Goal: Information Seeking & Learning: Learn about a topic

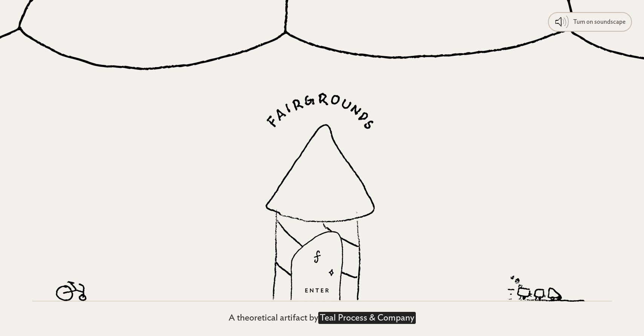
click at [353, 319] on link "Teal Process & Company" at bounding box center [367, 317] width 98 height 12
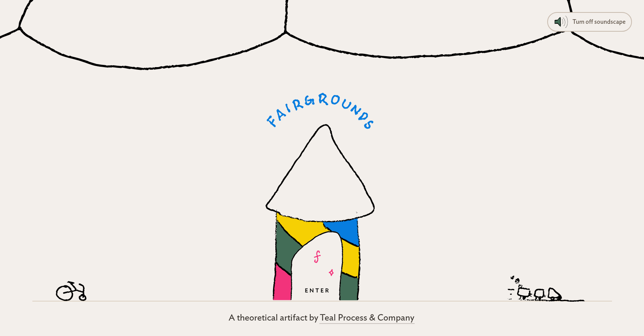
click at [316, 278] on icon at bounding box center [316, 265] width 53 height 69
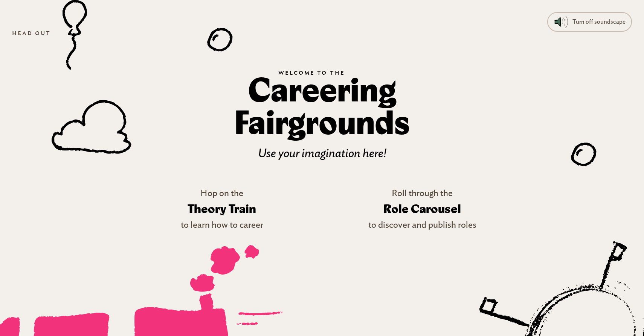
click at [195, 278] on icon at bounding box center [128, 294] width 308 height 98
click at [244, 195] on link "Hop on the Theory Train to learn how to career" at bounding box center [222, 208] width 176 height 45
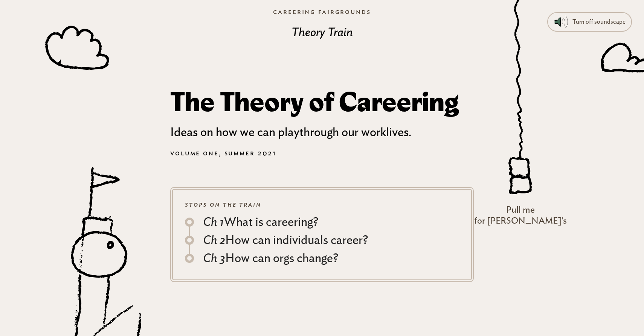
click at [237, 223] on div "Ch 1 What is careering?" at bounding box center [260, 222] width 115 height 18
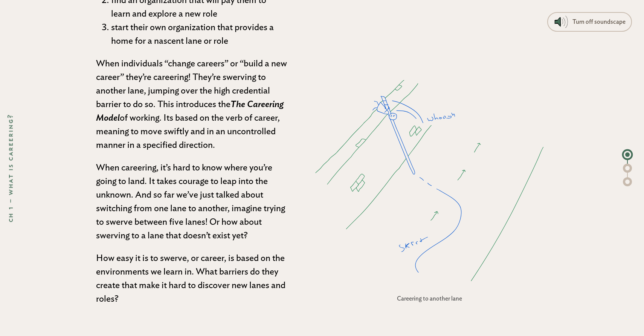
scroll to position [1087, 0]
drag, startPoint x: 153, startPoint y: 38, endPoint x: 182, endPoint y: 40, distance: 29.8
click at [182, 40] on li "start their own organization that provides a home for a nascent lane or role" at bounding box center [199, 33] width 176 height 27
copy li "nascent"
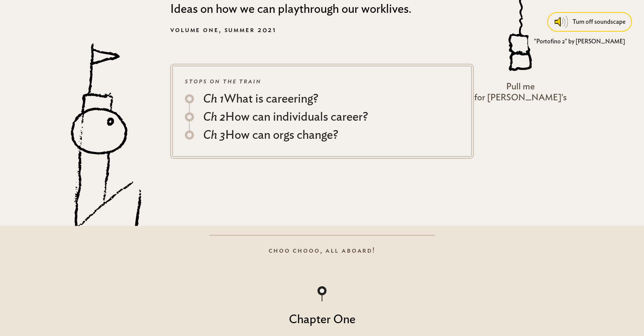
scroll to position [0, 0]
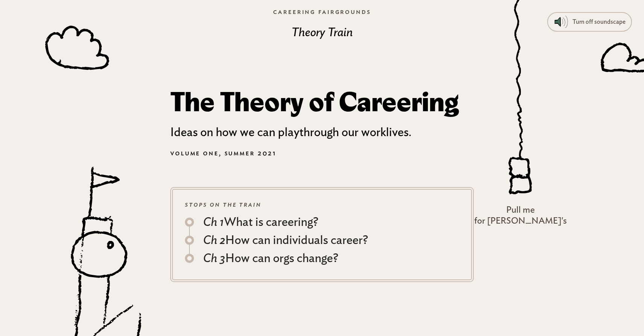
click at [532, 194] on icon at bounding box center [520, 176] width 24 height 38
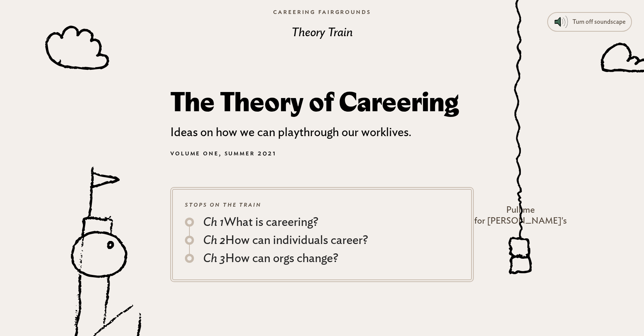
drag, startPoint x: 547, startPoint y: 195, endPoint x: 548, endPoint y: 282, distance: 87.0
click at [548, 282] on body "Turn off soundscape "Portofino 2" by Raymond Scott Ch 1 – What is careering? Ch…" at bounding box center [322, 171] width 644 height 336
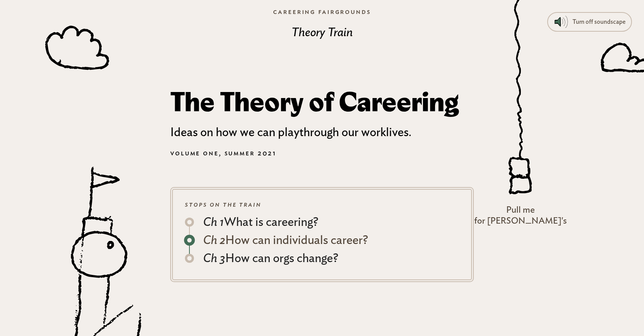
click at [316, 240] on div "Ch 2 How can individuals career?" at bounding box center [285, 240] width 165 height 18
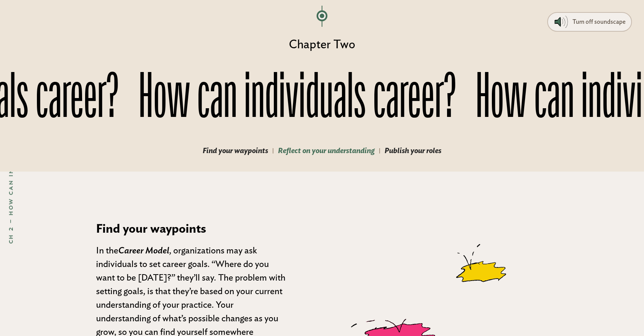
scroll to position [2319, 0]
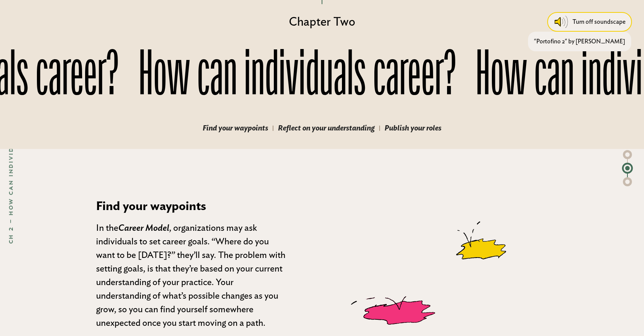
click at [566, 22] on icon at bounding box center [561, 22] width 17 height 12
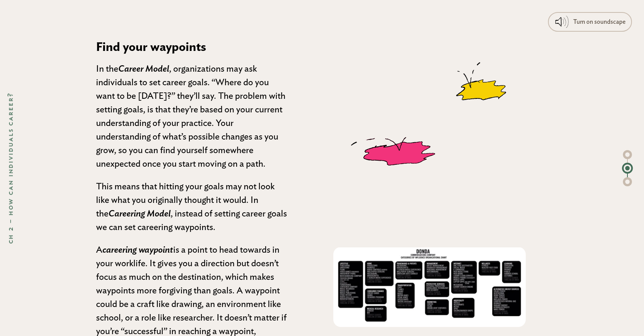
scroll to position [2485, 0]
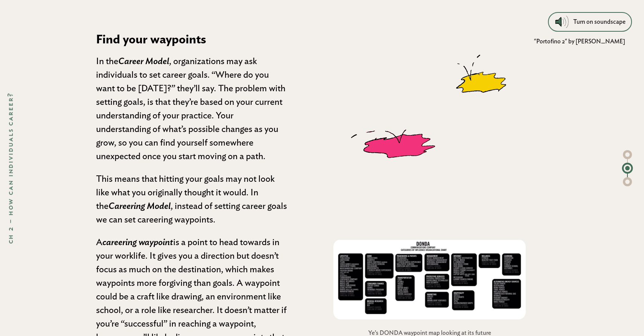
click at [562, 26] on icon at bounding box center [562, 22] width 17 height 12
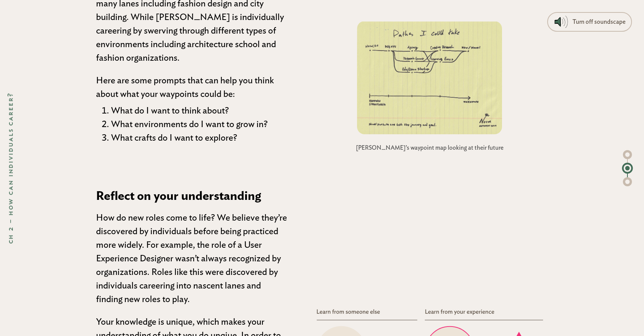
scroll to position [2981, 0]
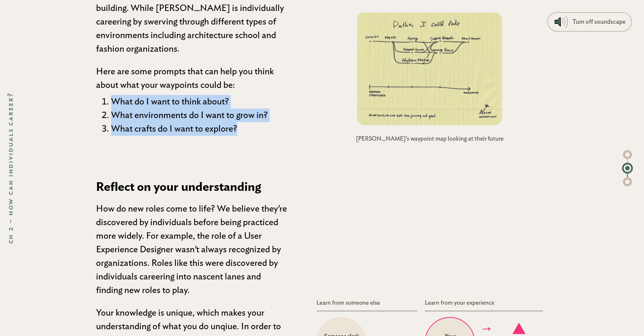
drag, startPoint x: 245, startPoint y: 130, endPoint x: 107, endPoint y: 85, distance: 144.9
click at [108, 98] on ol "What do I want to think about? What environments do I want to grow in? What cra…" at bounding box center [191, 115] width 191 height 41
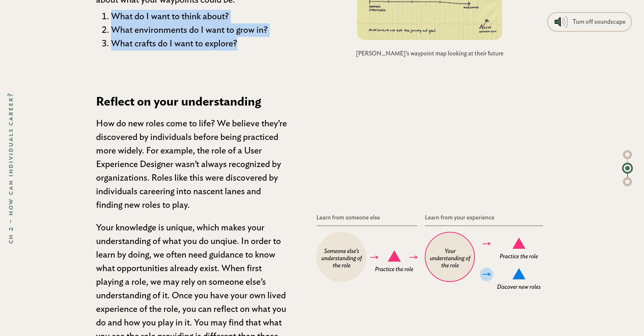
scroll to position [3042, 0]
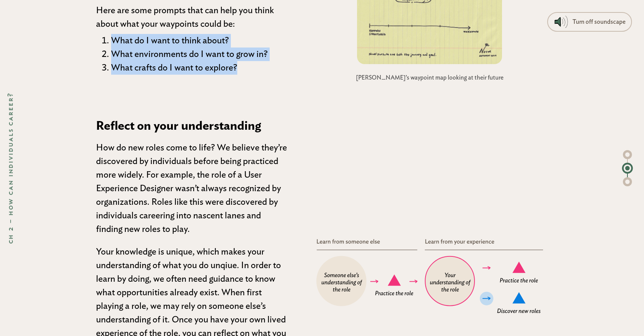
copy ol "What do I want to think about? What environments do I want to grow in? What cra…"
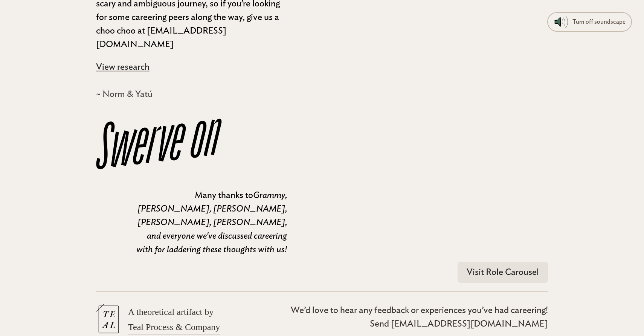
scroll to position [6833, 0]
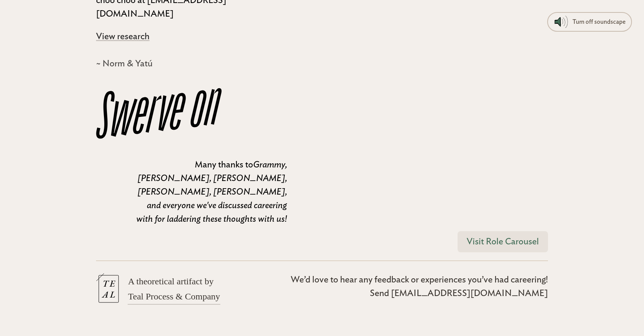
click at [489, 231] on link "Visit Role Carousel" at bounding box center [503, 241] width 90 height 21
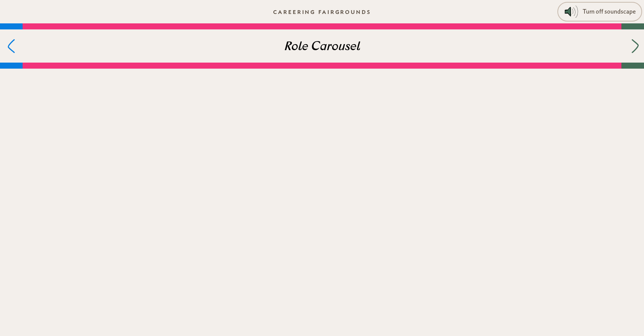
click at [632, 51] on icon at bounding box center [635, 46] width 7 height 14
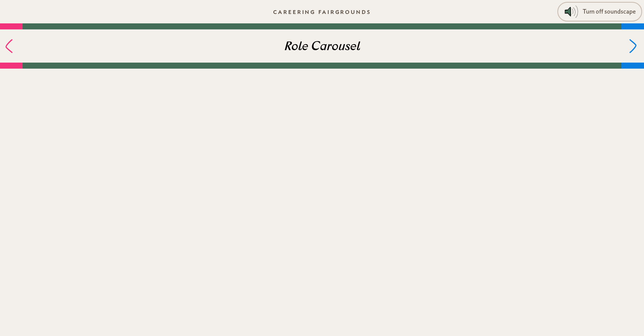
click at [12, 46] on icon at bounding box center [9, 46] width 8 height 14
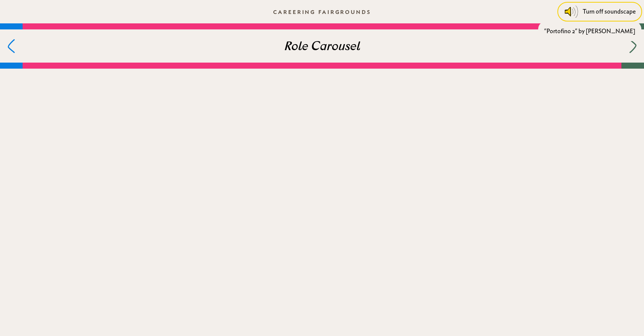
click at [584, 17] on div "Turn off soundscape" at bounding box center [609, 12] width 53 height 14
click at [613, 15] on div "Turn on soundscape" at bounding box center [609, 12] width 52 height 14
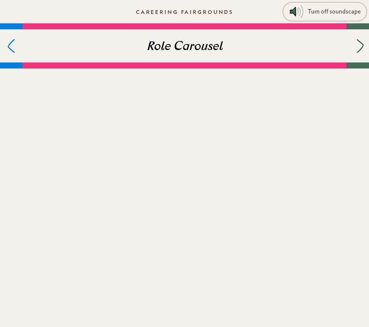
click at [354, 40] on div at bounding box center [358, 45] width 23 height 33
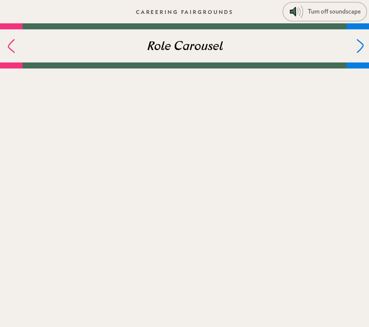
click at [354, 40] on div at bounding box center [358, 45] width 23 height 33
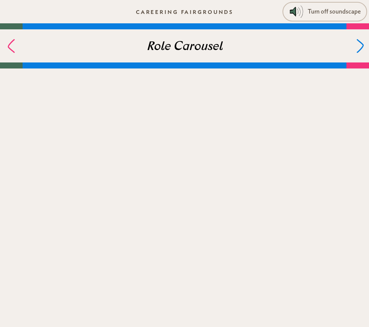
click at [354, 40] on div at bounding box center [358, 45] width 23 height 33
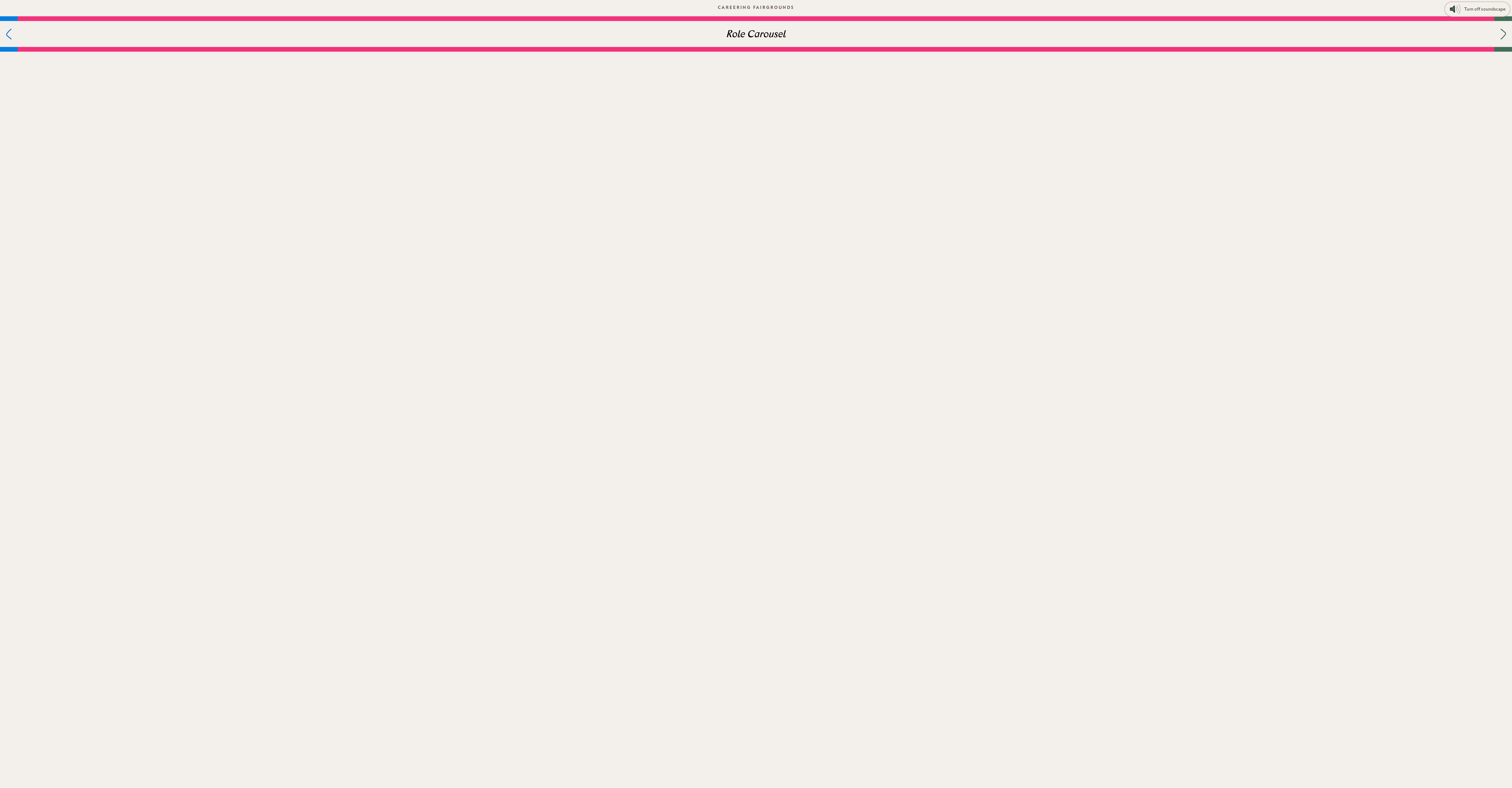
scroll to position [2, 0]
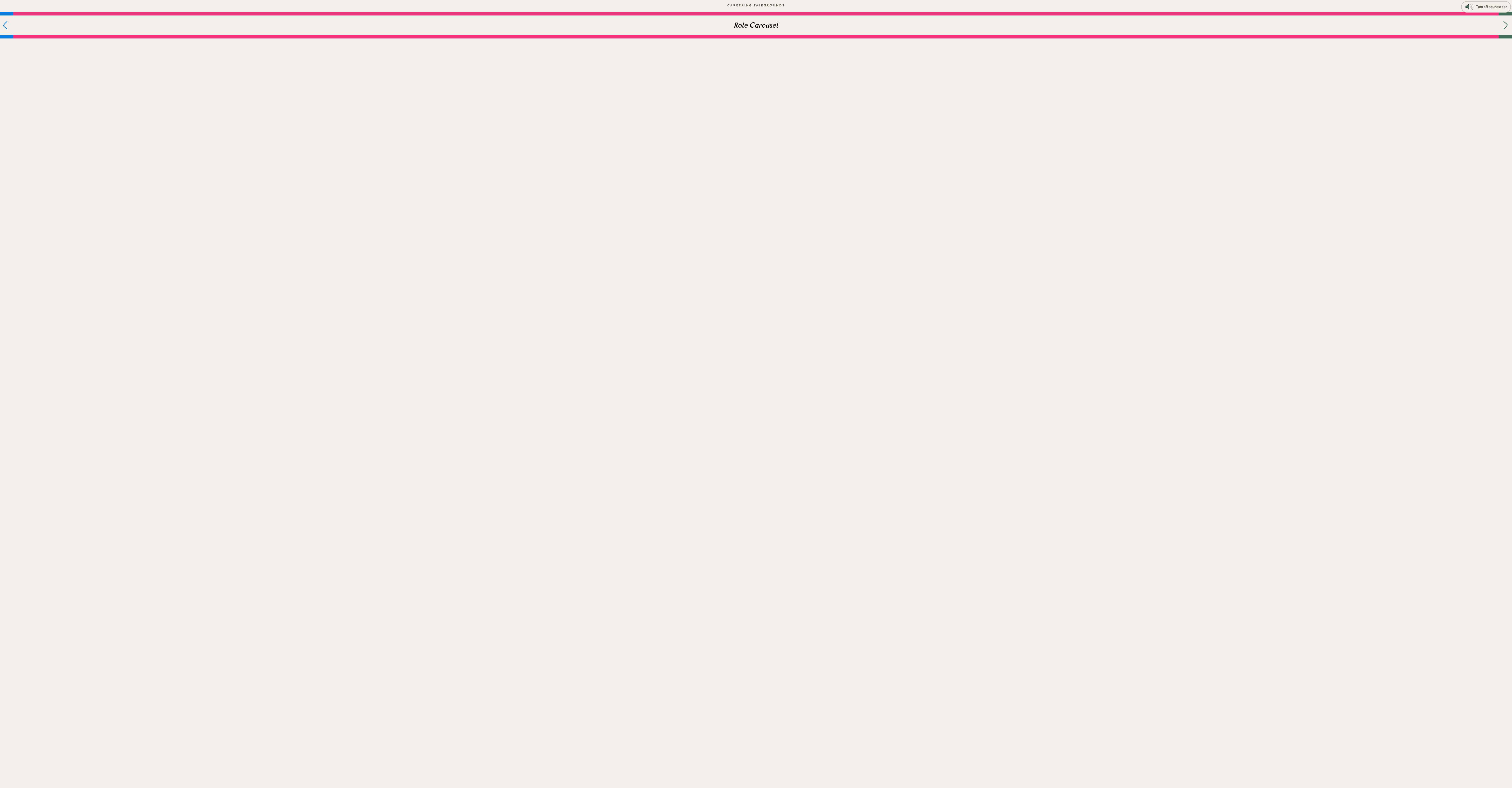
click at [6, 24] on icon at bounding box center [5, 25] width 5 height 8
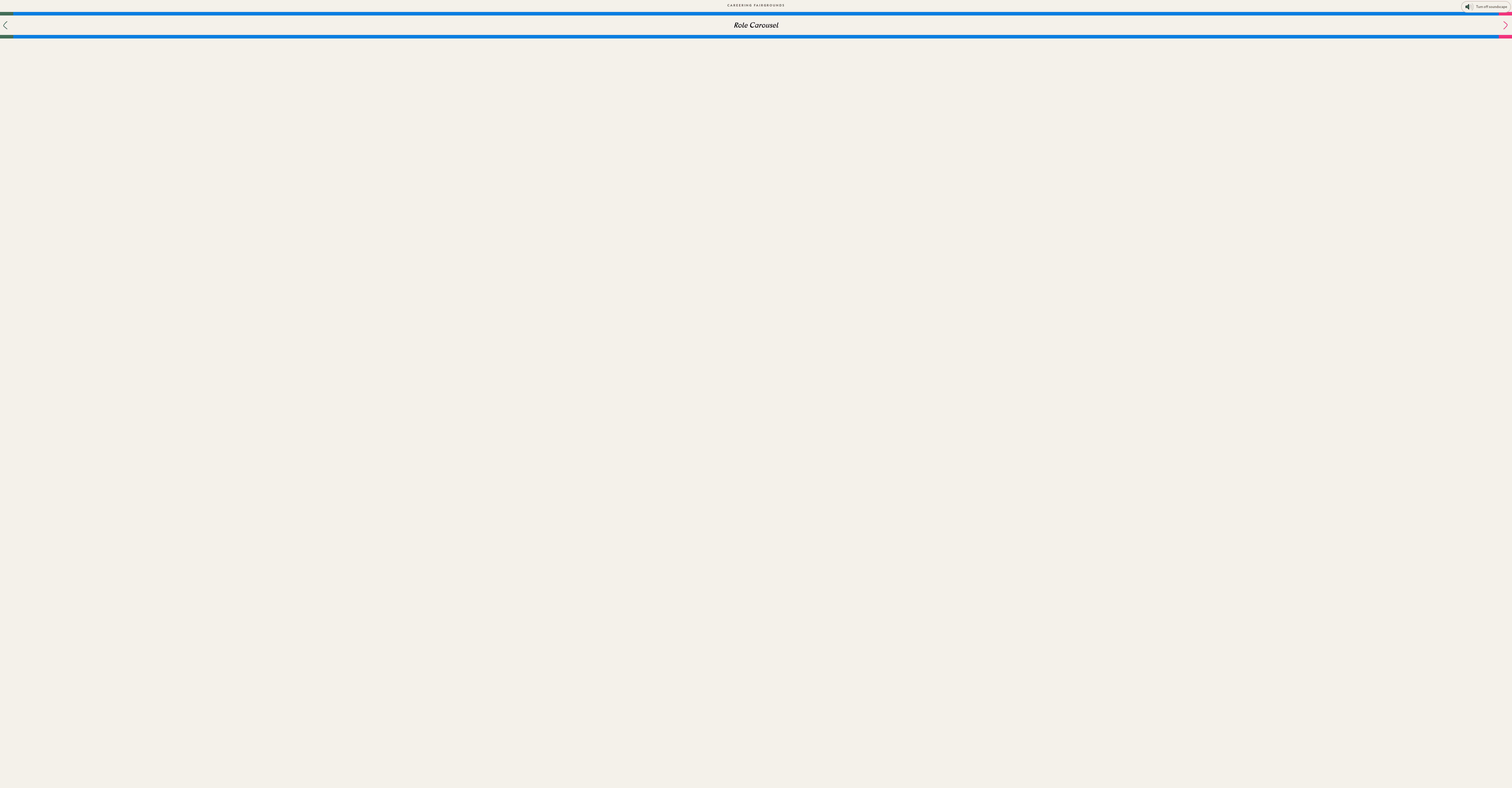
click at [6, 24] on icon at bounding box center [5, 25] width 5 height 8
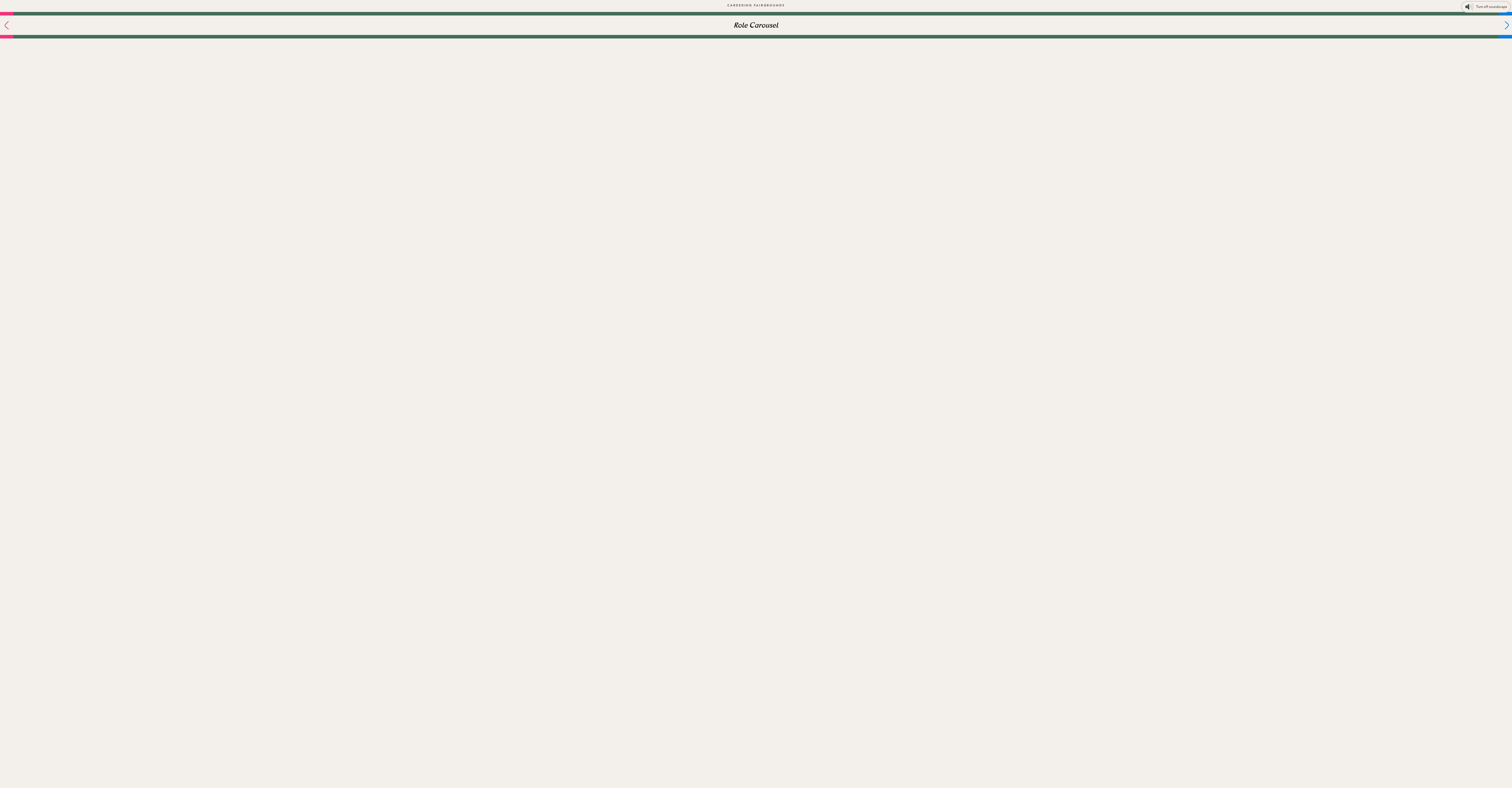
click at [378, 28] on icon at bounding box center [1507, 25] width 4 height 8
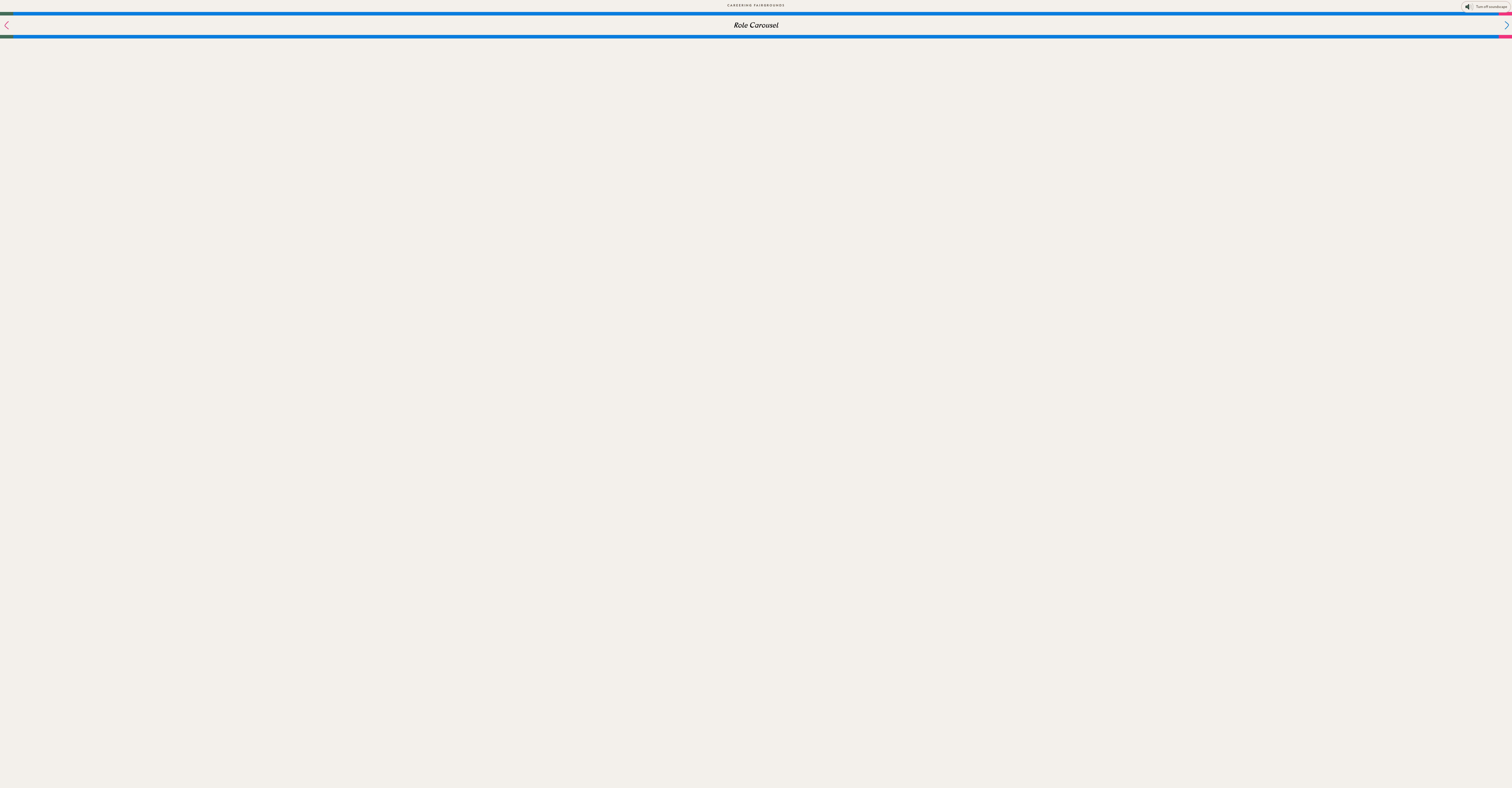
click at [378, 28] on icon at bounding box center [1507, 25] width 4 height 8
click at [378, 25] on div "Role Carousel" at bounding box center [756, 25] width 1486 height 19
click at [378, 25] on div at bounding box center [1505, 25] width 14 height 19
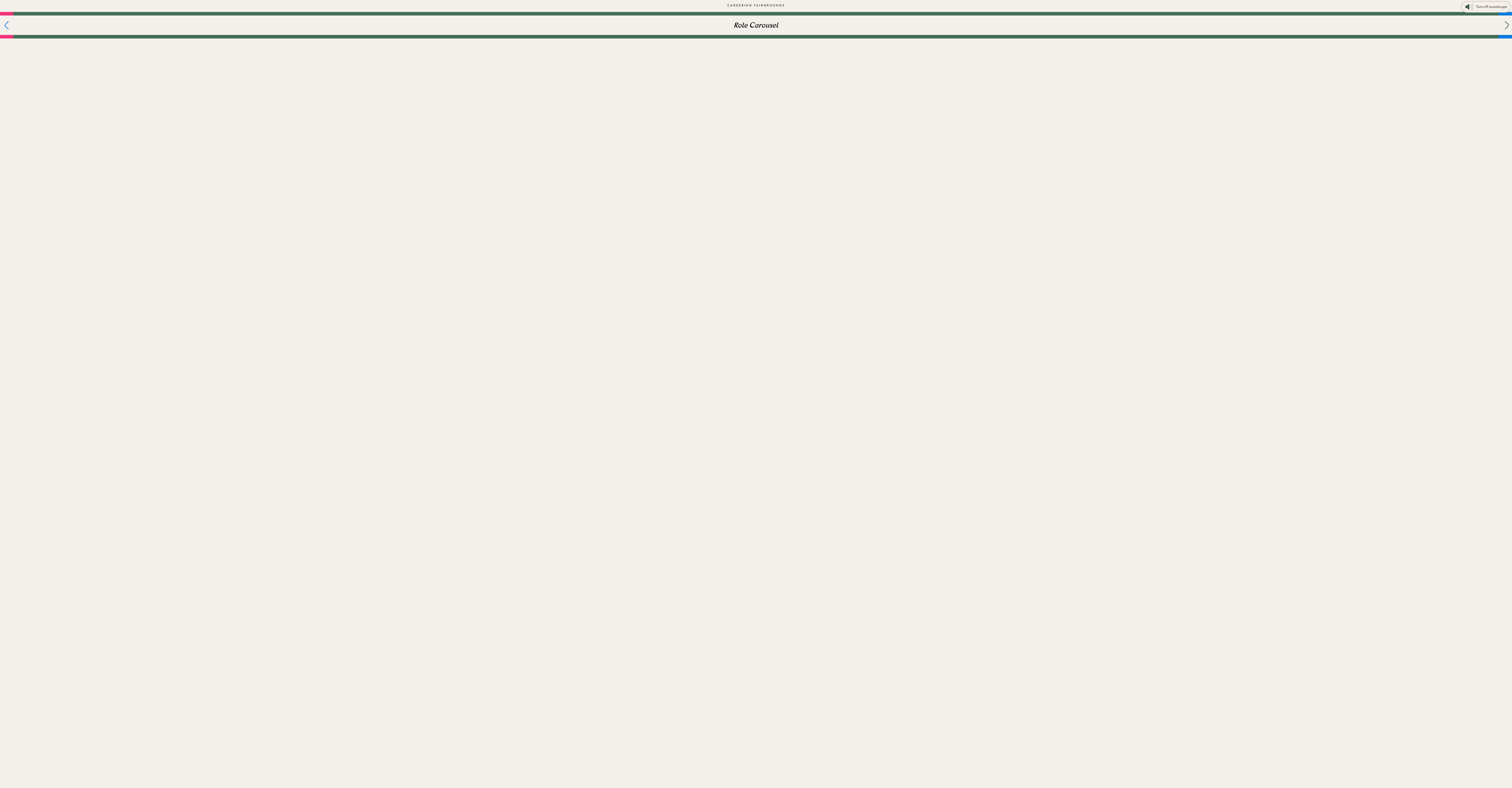
click at [378, 25] on div at bounding box center [1505, 25] width 14 height 19
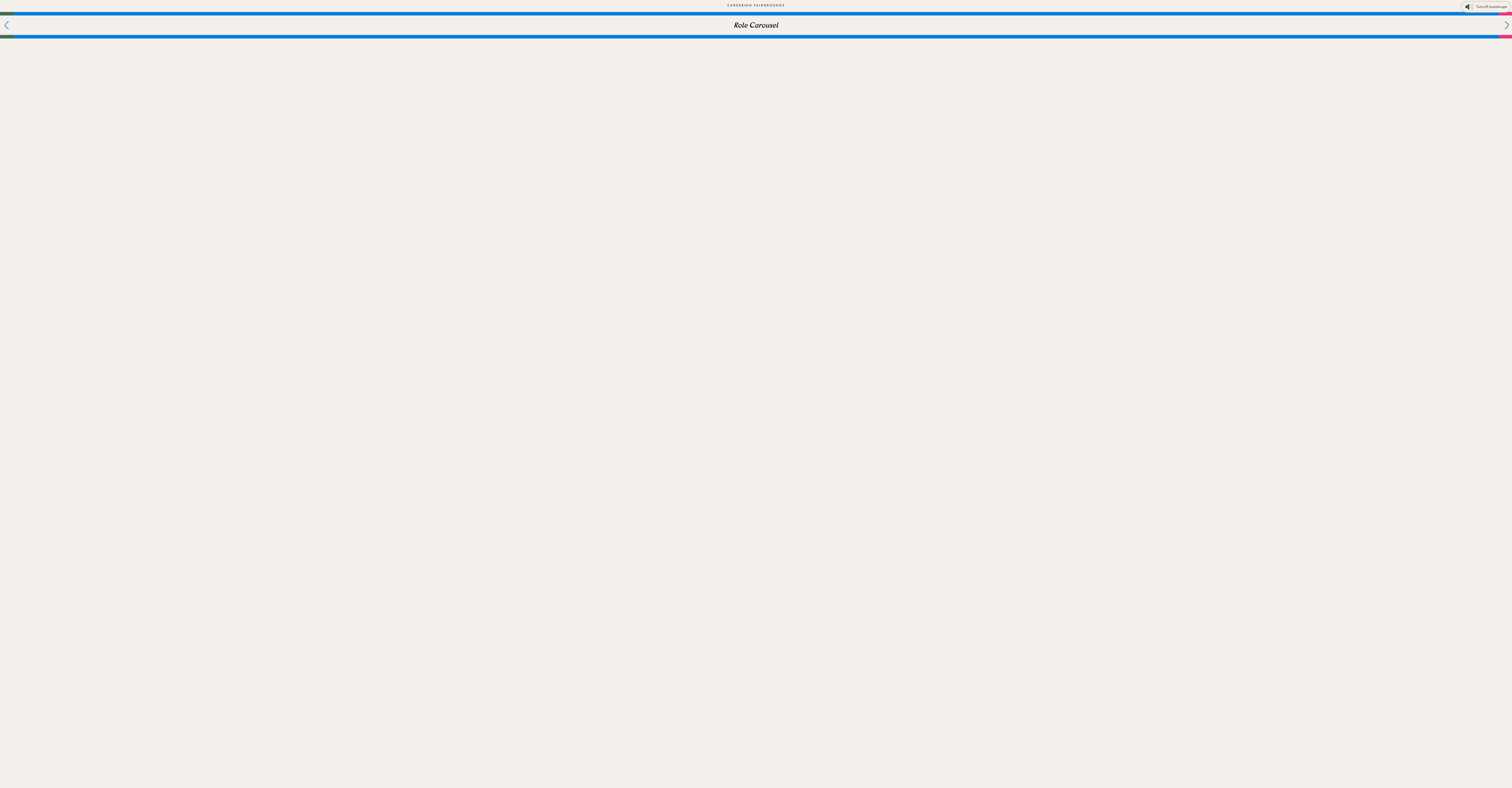
click at [378, 25] on div at bounding box center [1505, 25] width 14 height 19
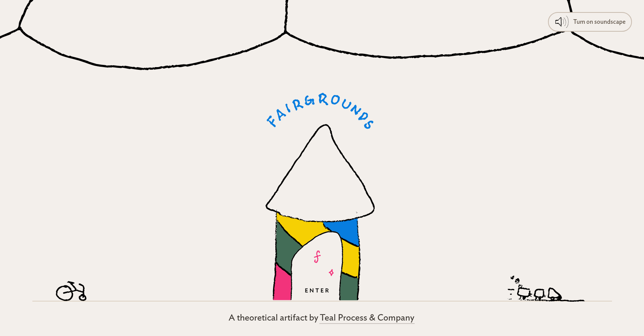
click at [328, 273] on icon at bounding box center [316, 265] width 53 height 69
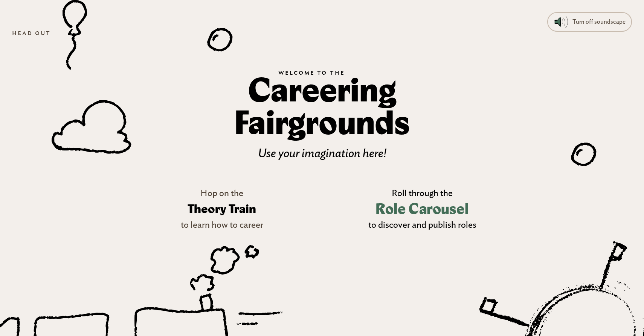
click at [432, 215] on h3 "Role Carousel" at bounding box center [421, 209] width 93 height 22
click at [32, 31] on link "Head out" at bounding box center [31, 33] width 51 height 14
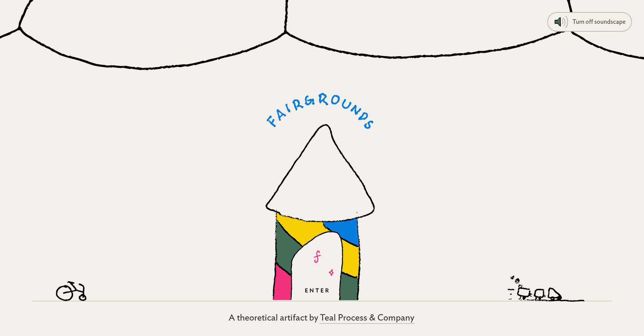
click at [302, 280] on icon at bounding box center [316, 265] width 53 height 69
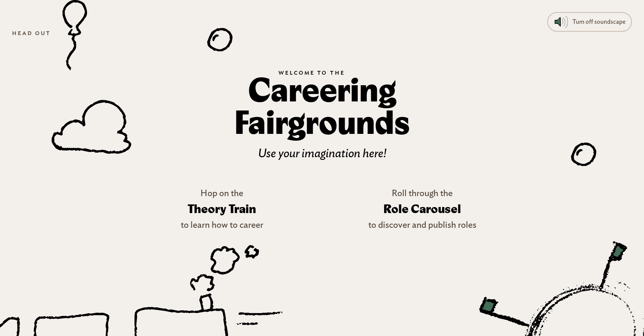
click at [587, 329] on icon at bounding box center [581, 335] width 265 height 259
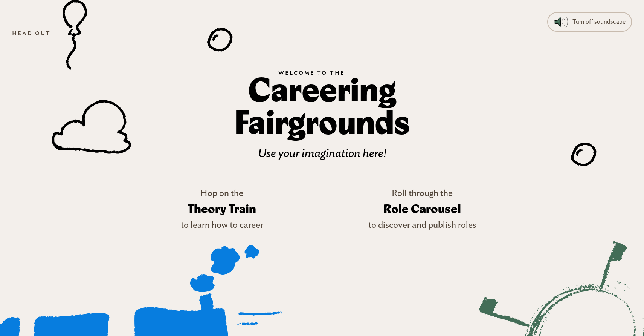
click at [232, 294] on icon at bounding box center [128, 294] width 308 height 98
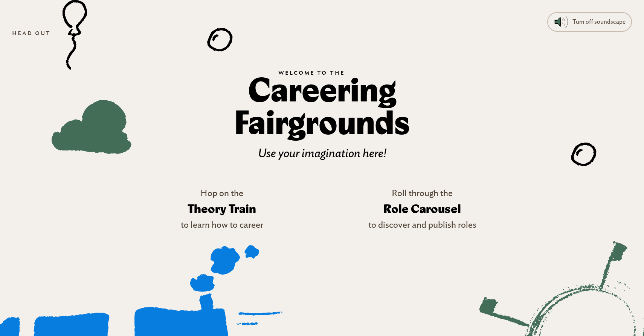
click at [106, 140] on icon at bounding box center [92, 127] width 80 height 54
click at [223, 48] on g at bounding box center [220, 32] width 29 height 40
click at [580, 158] on icon at bounding box center [584, 153] width 26 height 23
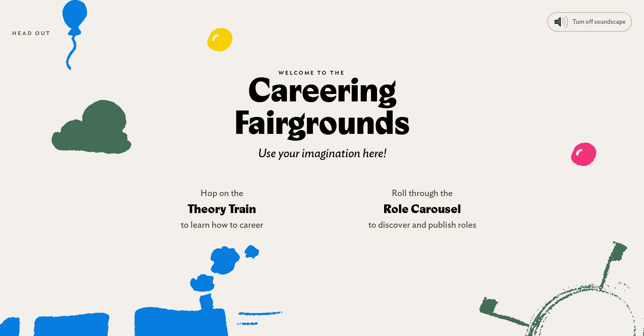
click at [344, 147] on div at bounding box center [322, 168] width 644 height 336
click at [25, 35] on link "Head out" at bounding box center [31, 33] width 51 height 14
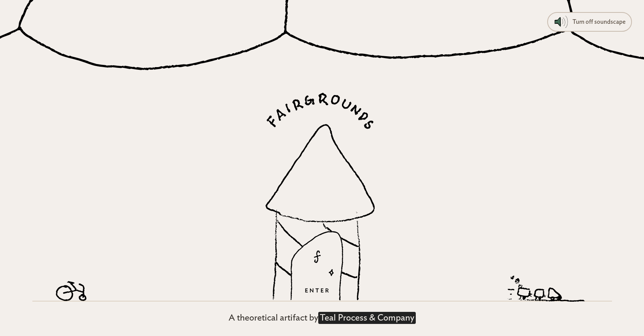
click at [377, 317] on link "Teal Process & Company" at bounding box center [367, 317] width 98 height 12
